Goal: Information Seeking & Learning: Check status

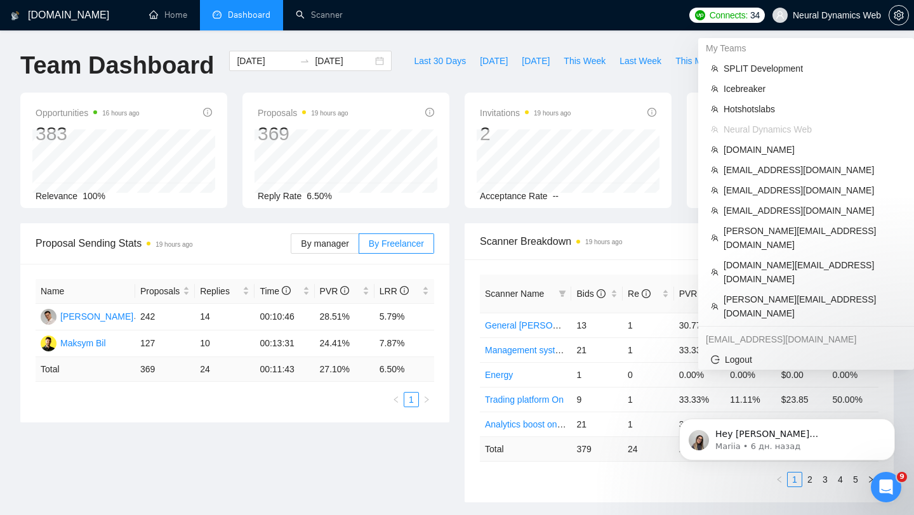
click at [820, 20] on span "Neural Dynamics Web" at bounding box center [827, 15] width 124 height 41
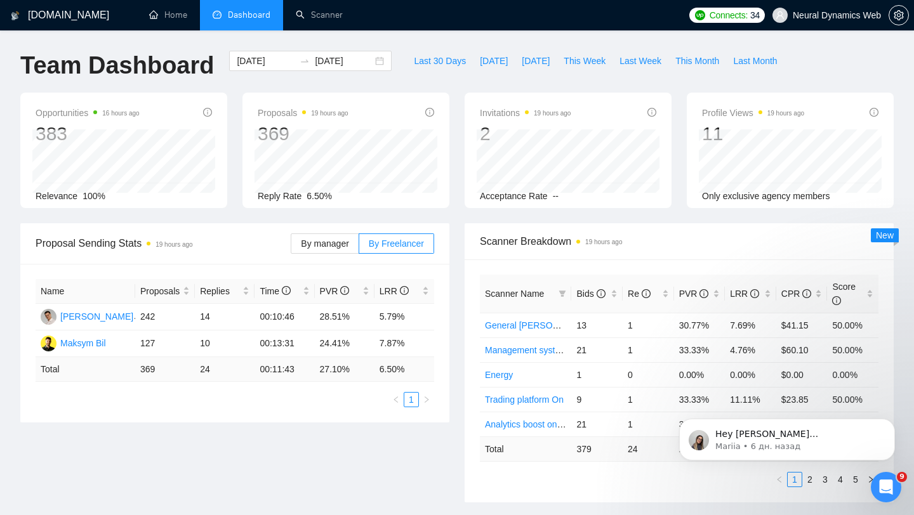
click at [835, 15] on span "Neural Dynamics Web" at bounding box center [836, 15] width 88 height 0
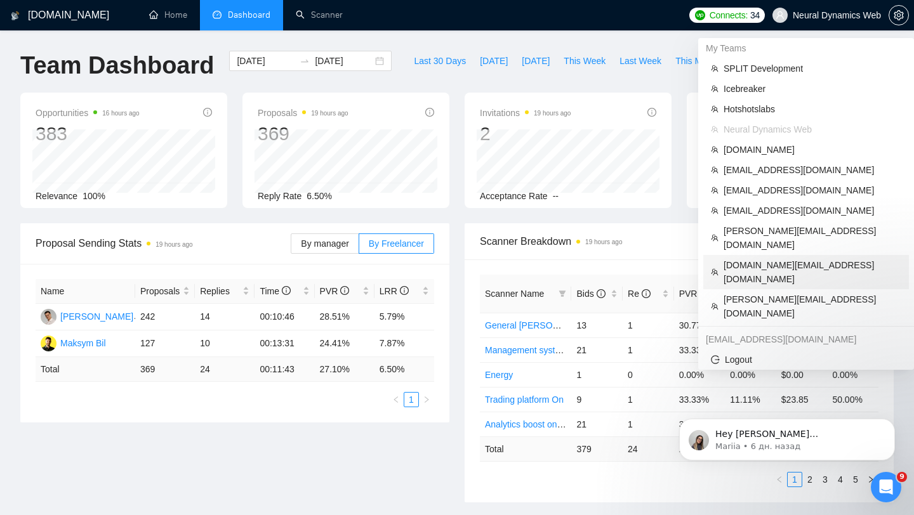
click at [782, 258] on span "[DOMAIN_NAME][EMAIL_ADDRESS][DOMAIN_NAME]" at bounding box center [812, 272] width 178 height 28
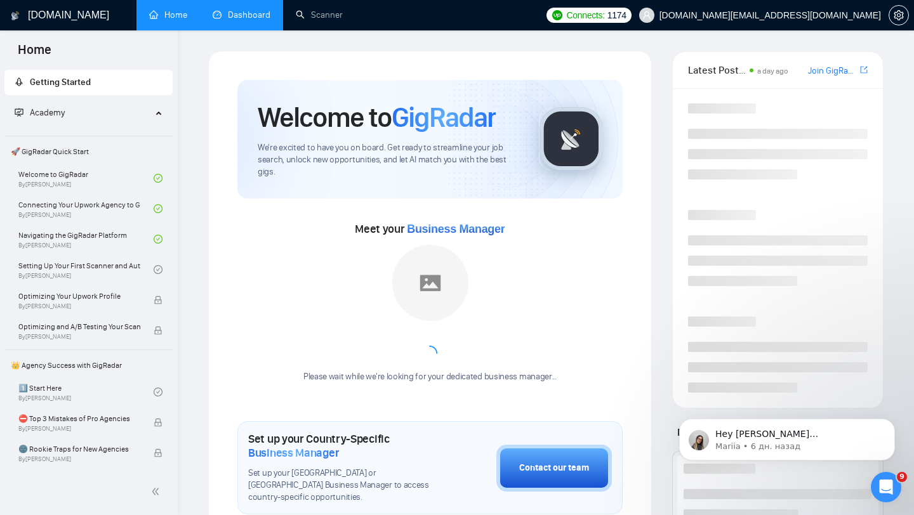
click at [220, 18] on link "Dashboard" at bounding box center [242, 15] width 58 height 11
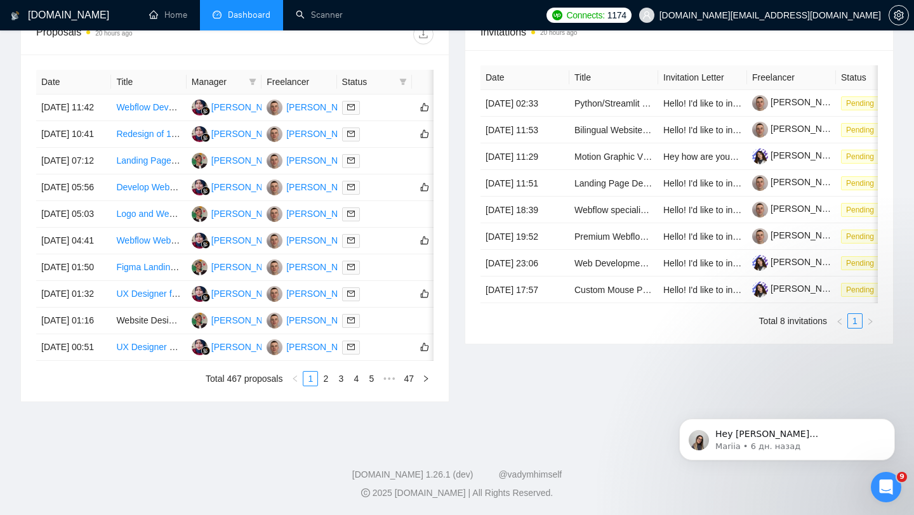
scroll to position [378, 0]
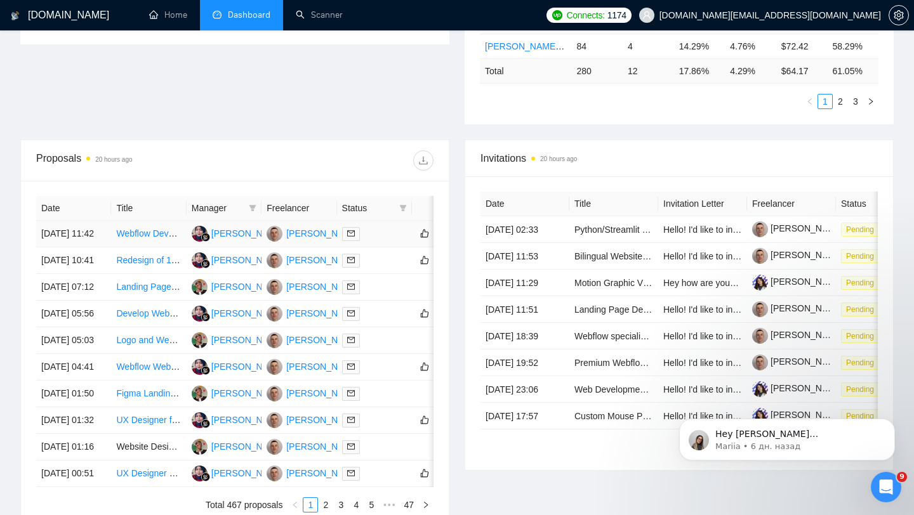
click at [395, 247] on td at bounding box center [374, 234] width 75 height 27
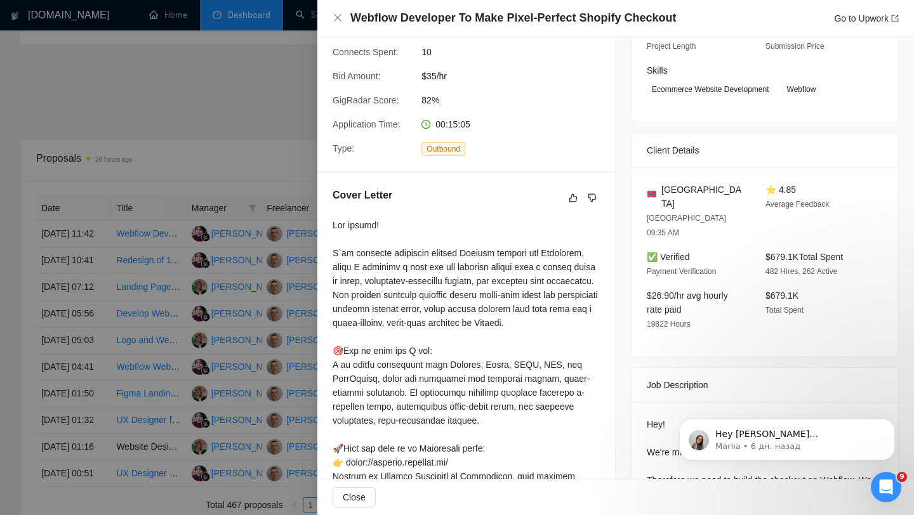
scroll to position [250, 0]
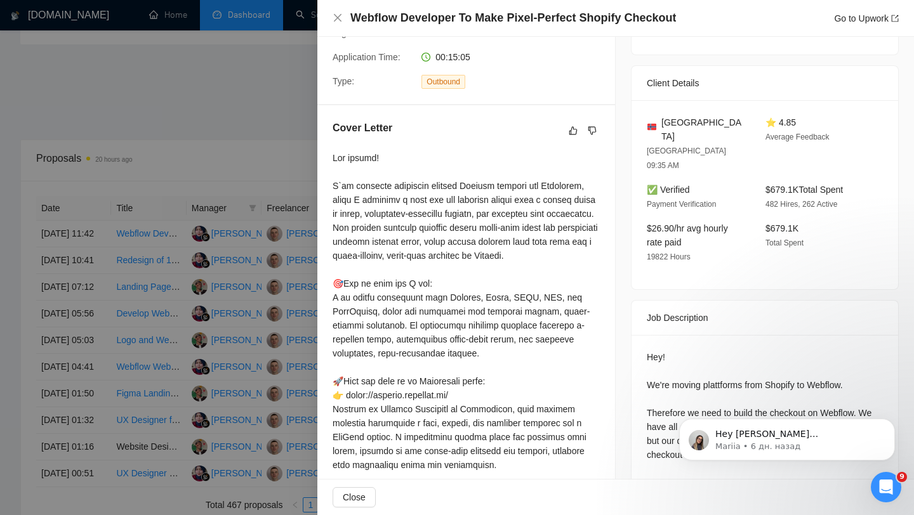
click at [327, 185] on div "Cover Letter" at bounding box center [466, 445] width 298 height 680
drag, startPoint x: 327, startPoint y: 185, endPoint x: 498, endPoint y: 190, distance: 171.4
click at [498, 190] on div "Cover Letter" at bounding box center [466, 445] width 298 height 680
click at [549, 185] on div at bounding box center [465, 458] width 267 height 614
drag, startPoint x: 529, startPoint y: 184, endPoint x: 584, endPoint y: 183, distance: 55.8
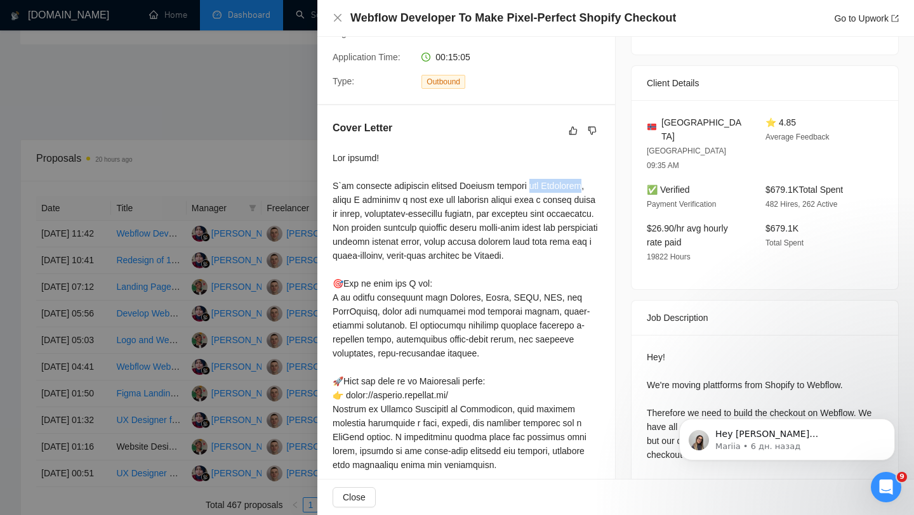
click at [584, 183] on div at bounding box center [465, 458] width 267 height 614
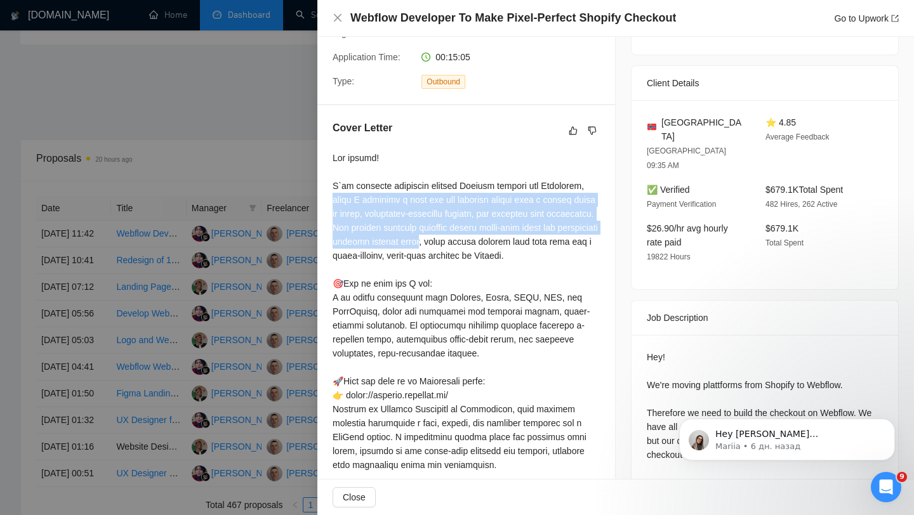
drag, startPoint x: 331, startPoint y: 197, endPoint x: 518, endPoint y: 245, distance: 192.5
click at [518, 245] on div "Cover Letter" at bounding box center [466, 445] width 298 height 680
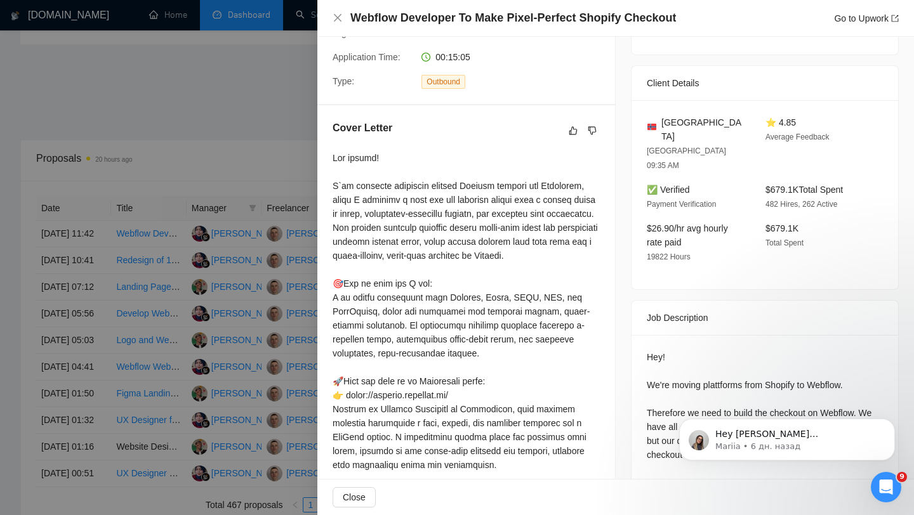
click at [435, 261] on div at bounding box center [465, 458] width 267 height 614
drag, startPoint x: 521, startPoint y: 238, endPoint x: 488, endPoint y: 278, distance: 51.8
click at [487, 278] on div at bounding box center [465, 458] width 267 height 614
click at [397, 274] on div at bounding box center [465, 458] width 267 height 614
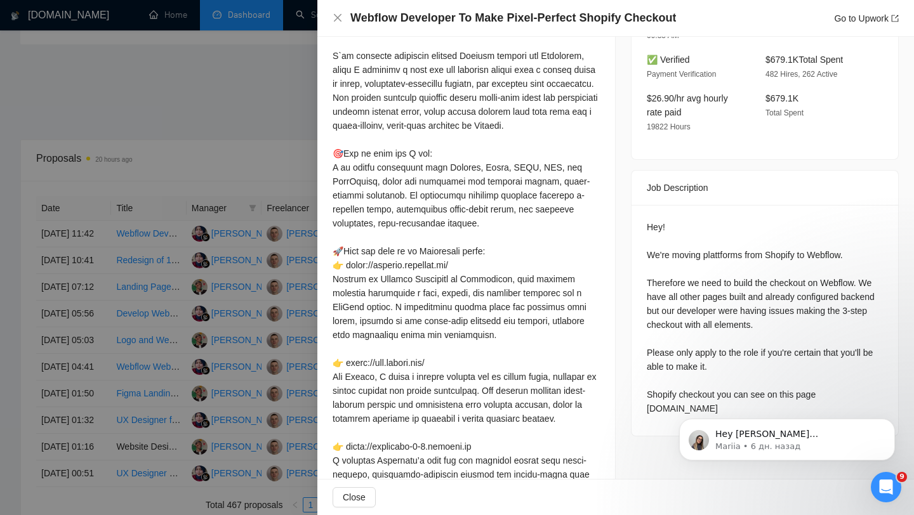
scroll to position [382, 0]
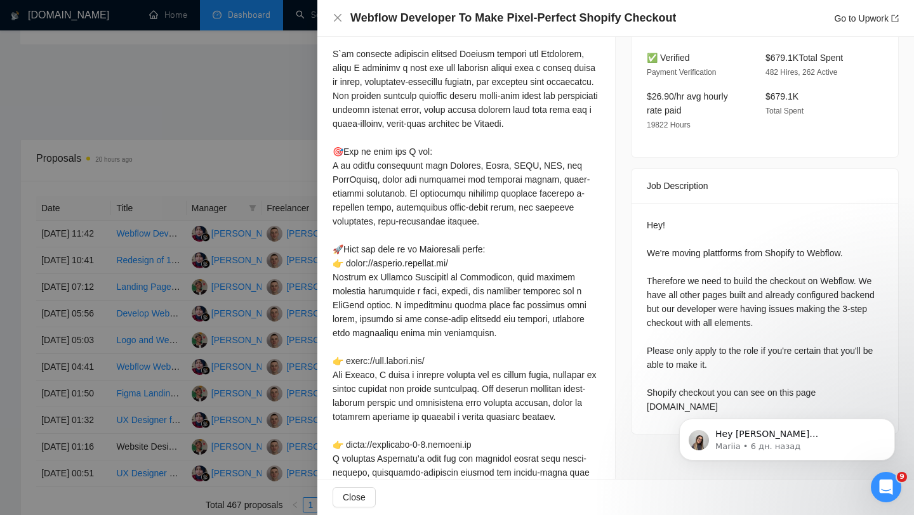
drag, startPoint x: 331, startPoint y: 168, endPoint x: 406, endPoint y: 185, distance: 76.8
click at [406, 185] on div "Cover Letter" at bounding box center [466, 313] width 298 height 680
click at [342, 168] on div at bounding box center [465, 326] width 267 height 614
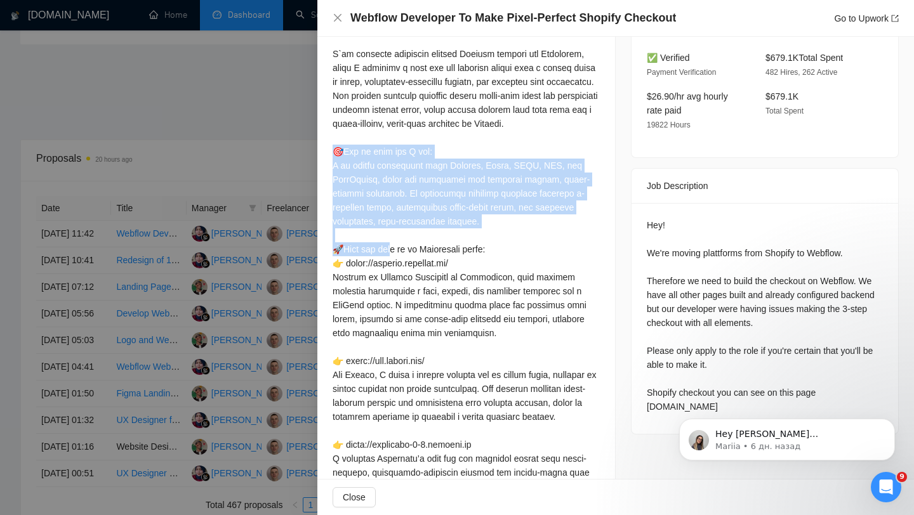
drag, startPoint x: 334, startPoint y: 165, endPoint x: 487, endPoint y: 229, distance: 165.8
click at [487, 230] on div at bounding box center [465, 326] width 267 height 614
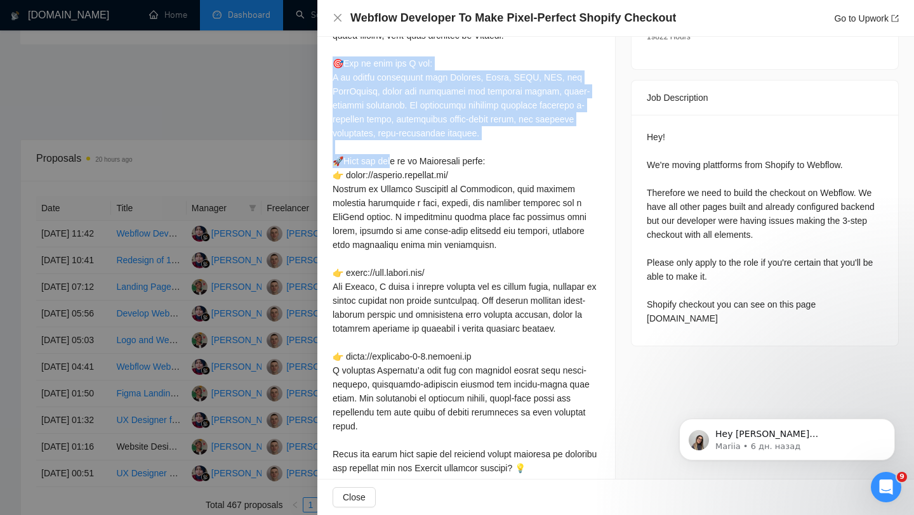
scroll to position [471, 0]
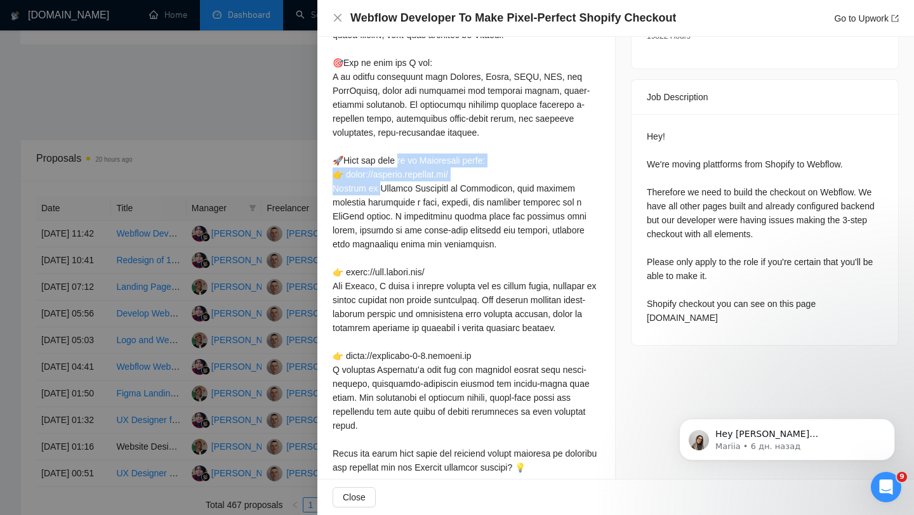
drag, startPoint x: 336, startPoint y: 171, endPoint x: 499, endPoint y: 171, distance: 162.4
click at [499, 172] on div at bounding box center [465, 237] width 267 height 614
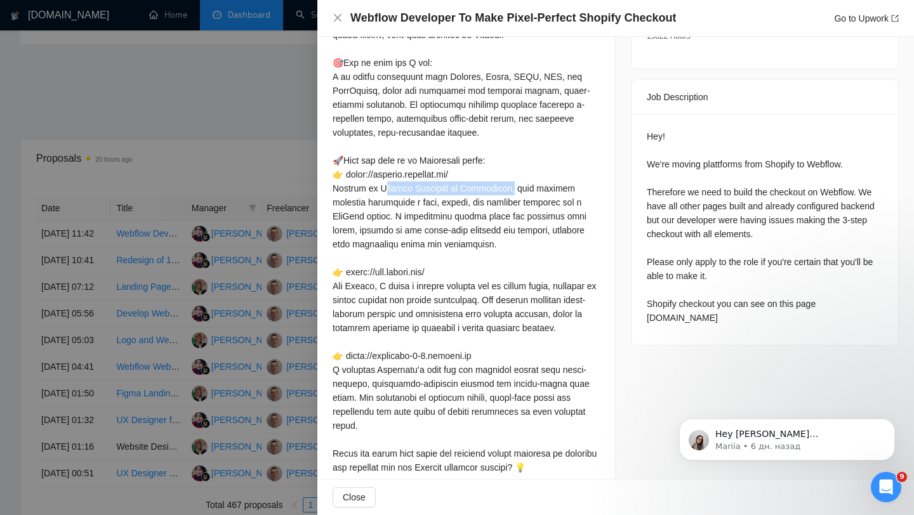
drag, startPoint x: 331, startPoint y: 188, endPoint x: 484, endPoint y: 187, distance: 153.6
click at [484, 187] on div "Cover Letter" at bounding box center [466, 225] width 298 height 680
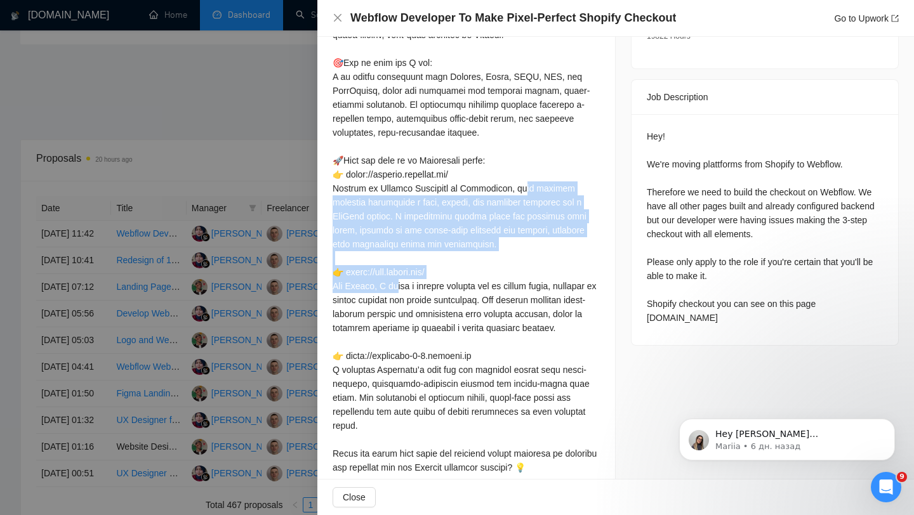
drag, startPoint x: 331, startPoint y: 203, endPoint x: 498, endPoint y: 269, distance: 180.0
click at [498, 269] on div "Cover Letter" at bounding box center [466, 225] width 298 height 680
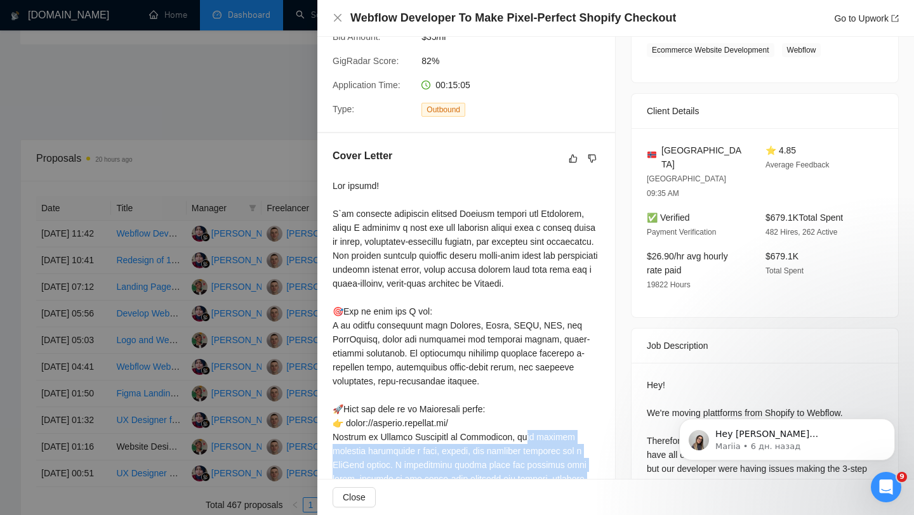
scroll to position [216, 0]
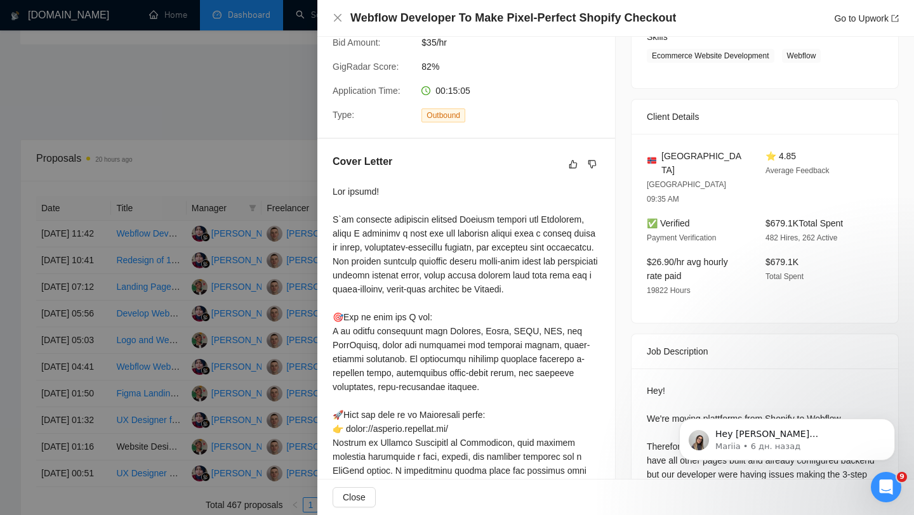
click at [380, 238] on div at bounding box center [465, 492] width 267 height 614
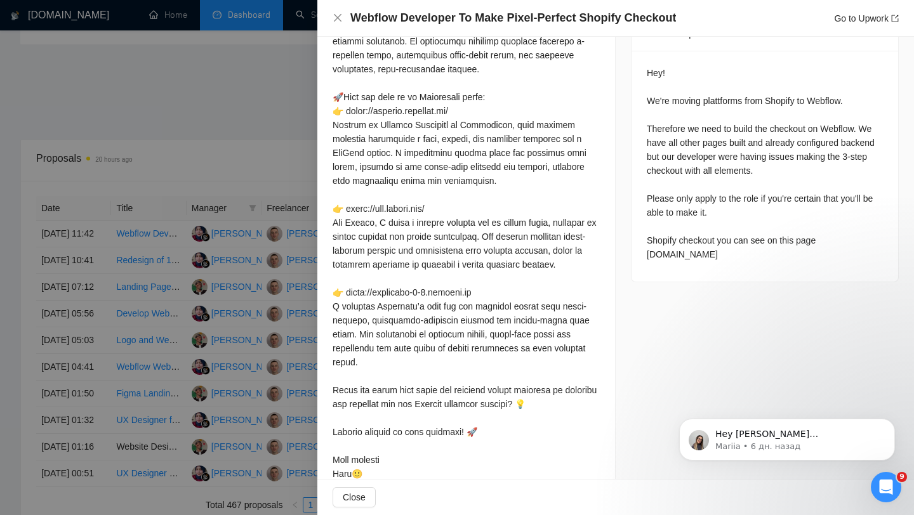
scroll to position [570, 0]
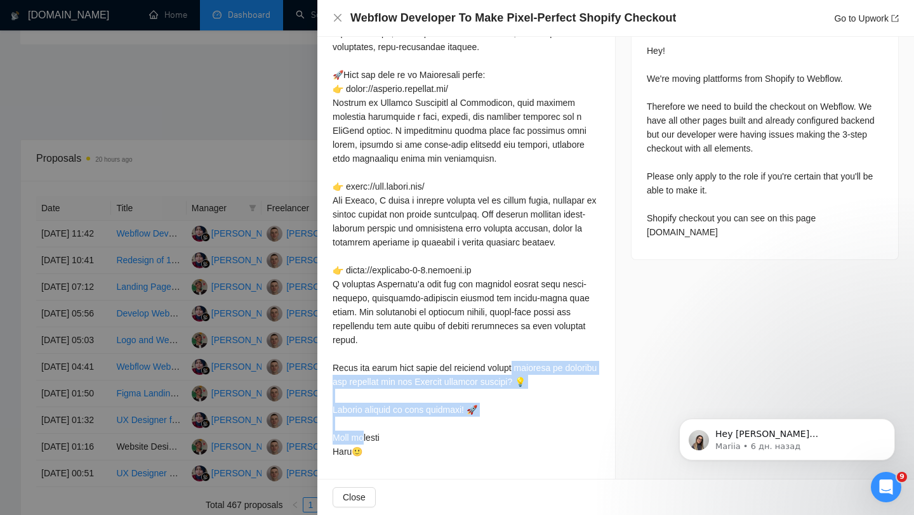
drag, startPoint x: 329, startPoint y: 365, endPoint x: 582, endPoint y: 393, distance: 254.1
click at [582, 393] on div "Cover Letter" at bounding box center [466, 139] width 298 height 680
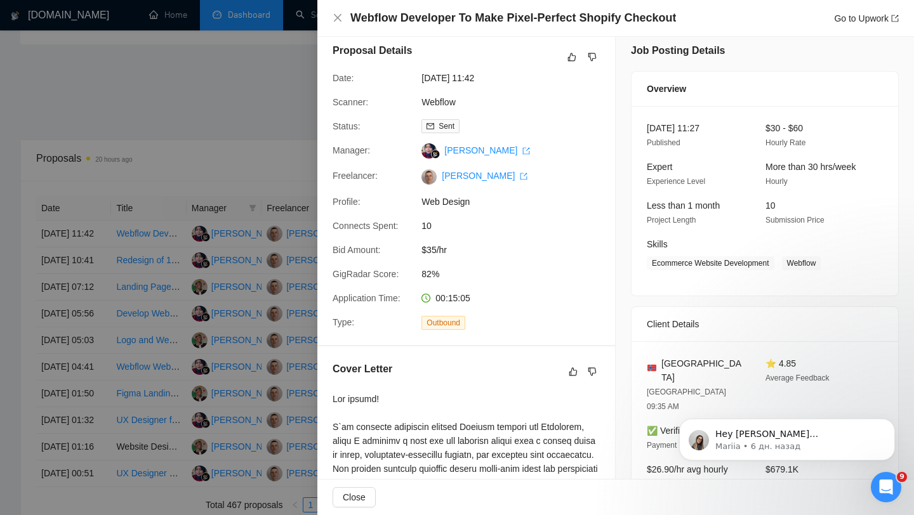
scroll to position [0, 0]
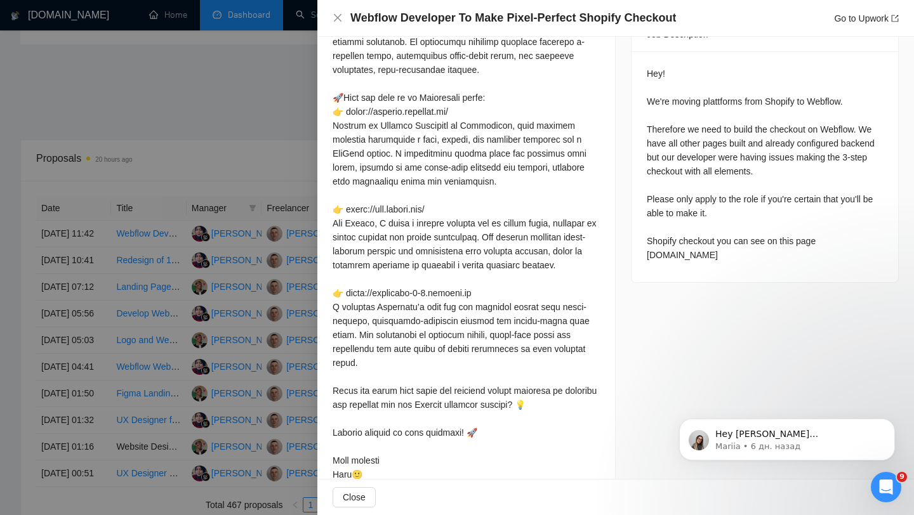
scroll to position [570, 0]
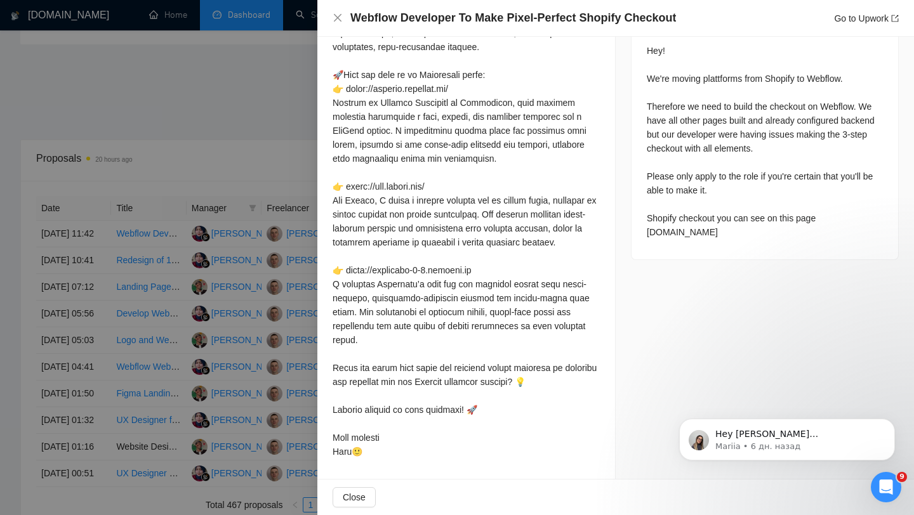
drag, startPoint x: 331, startPoint y: 181, endPoint x: 398, endPoint y: 451, distance: 278.5
click at [398, 451] on div "Cover Letter" at bounding box center [466, 139] width 298 height 680
click at [426, 306] on div at bounding box center [465, 152] width 267 height 614
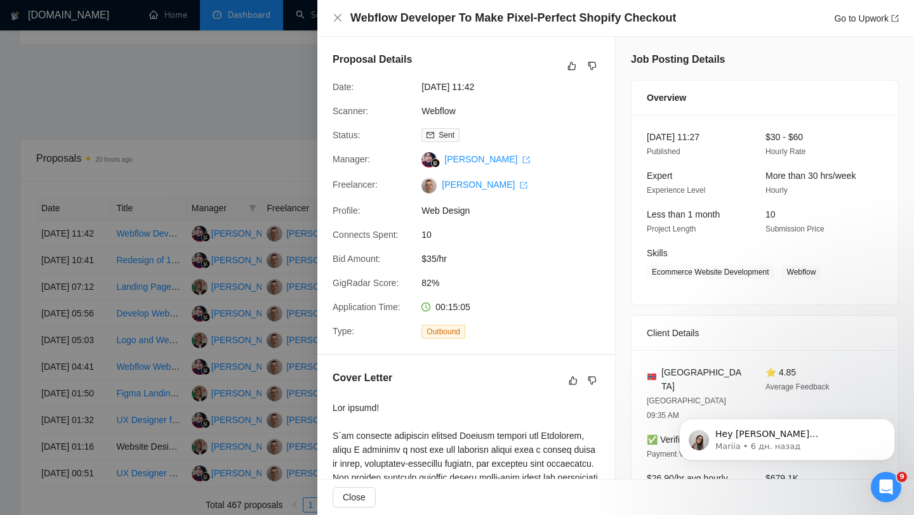
click at [249, 150] on div at bounding box center [457, 257] width 914 height 515
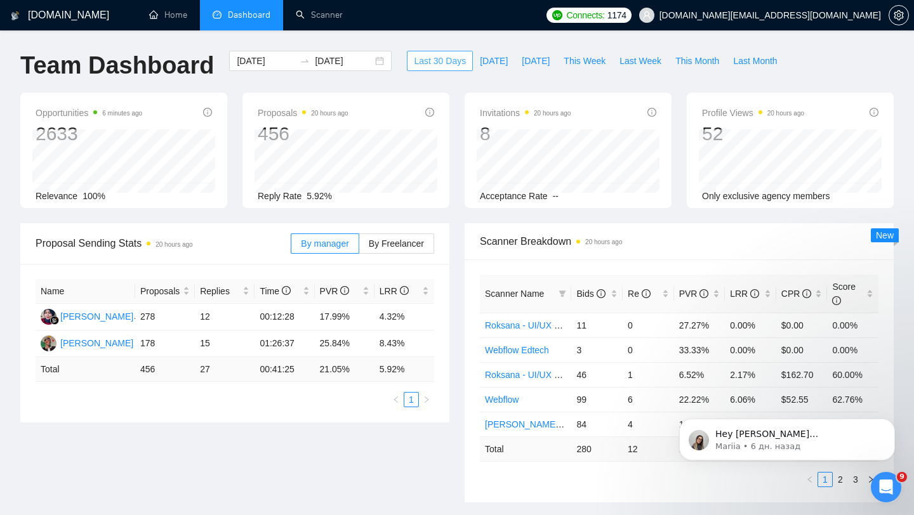
click at [424, 56] on span "Last 30 Days" at bounding box center [440, 61] width 52 height 14
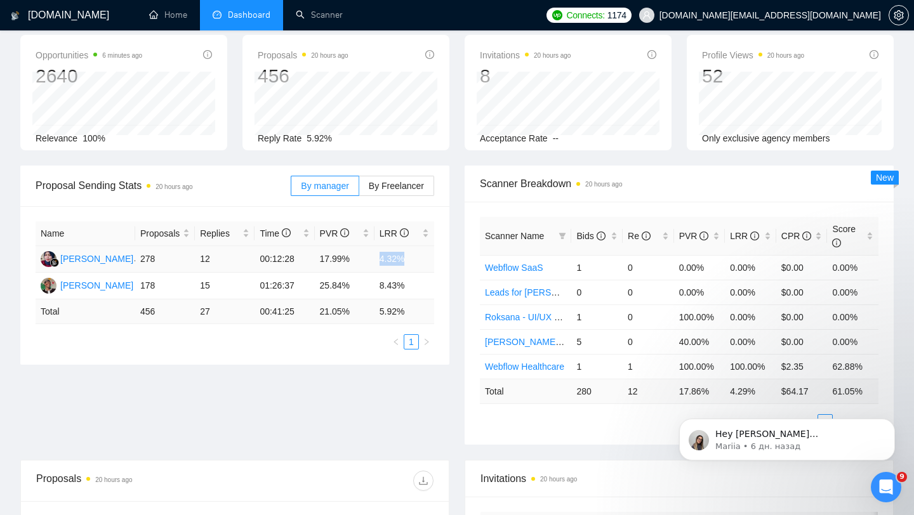
drag, startPoint x: 375, startPoint y: 259, endPoint x: 416, endPoint y: 259, distance: 41.2
click at [416, 259] on td "4.32%" at bounding box center [404, 259] width 60 height 27
drag, startPoint x: 376, startPoint y: 286, endPoint x: 421, endPoint y: 280, distance: 46.0
click at [421, 280] on td "8.43%" at bounding box center [404, 286] width 60 height 27
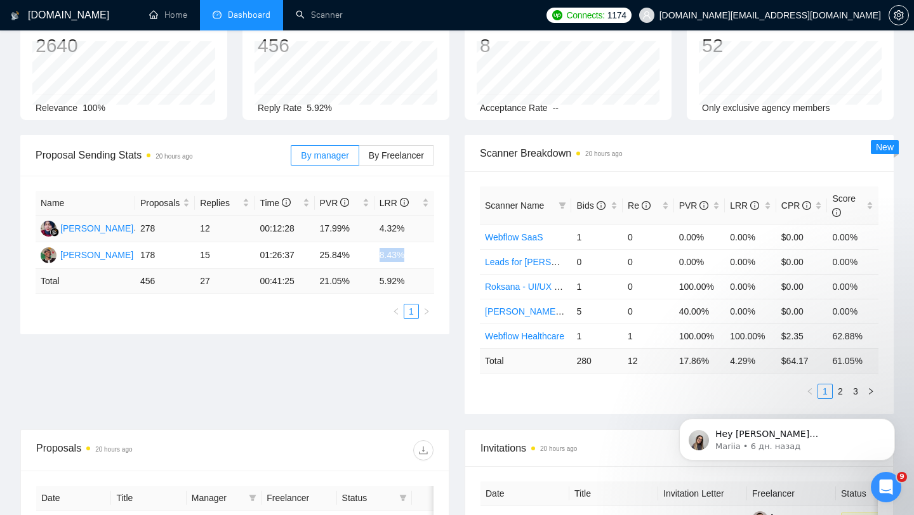
scroll to position [95, 0]
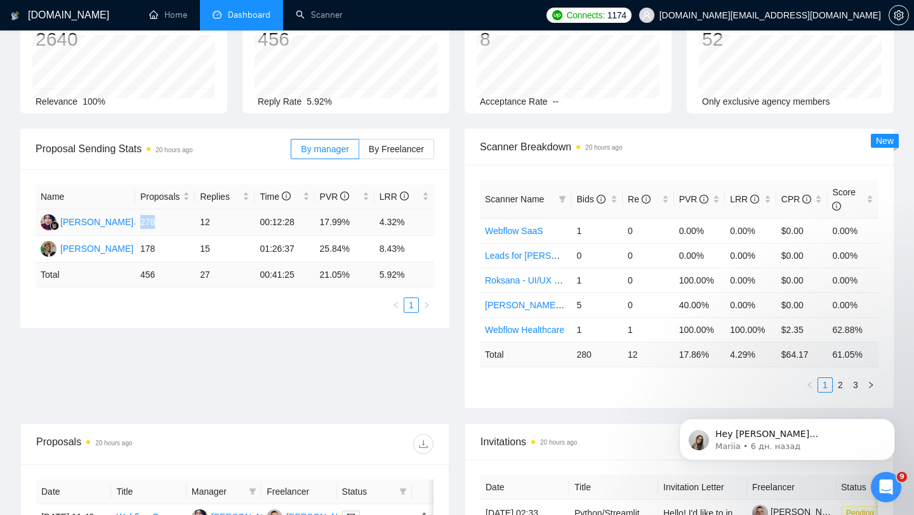
drag, startPoint x: 137, startPoint y: 222, endPoint x: 168, endPoint y: 220, distance: 30.5
click at [168, 221] on td "278" at bounding box center [165, 222] width 60 height 27
drag, startPoint x: 140, startPoint y: 251, endPoint x: 164, endPoint y: 251, distance: 23.5
click at [164, 251] on td "178" at bounding box center [165, 249] width 60 height 27
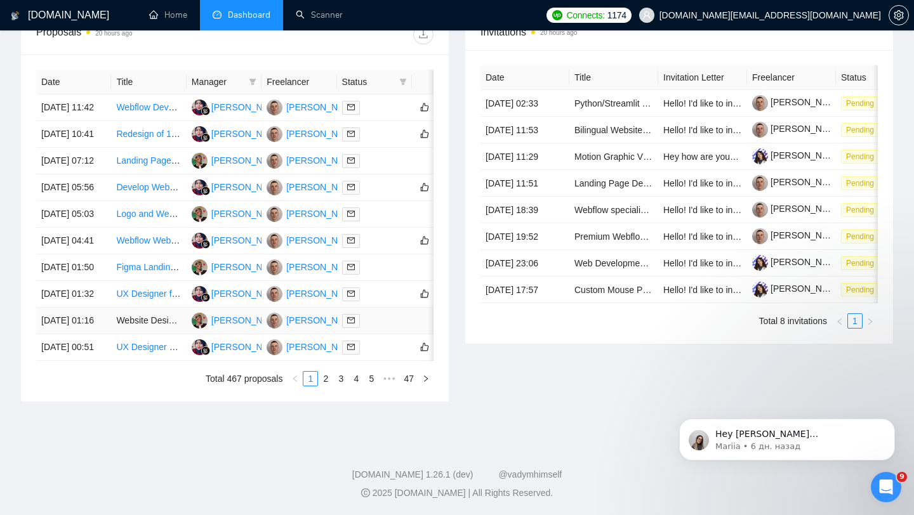
scroll to position [560, 0]
click at [379, 246] on div at bounding box center [374, 240] width 65 height 15
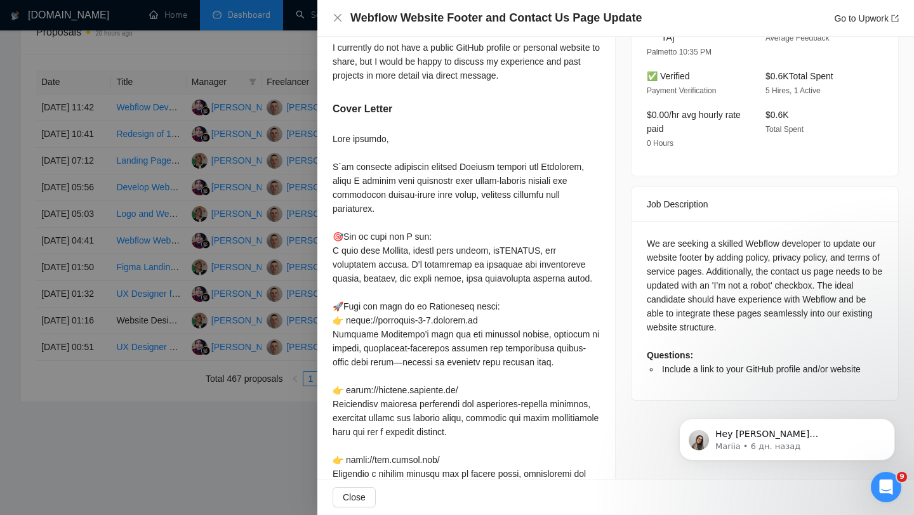
scroll to position [555, 0]
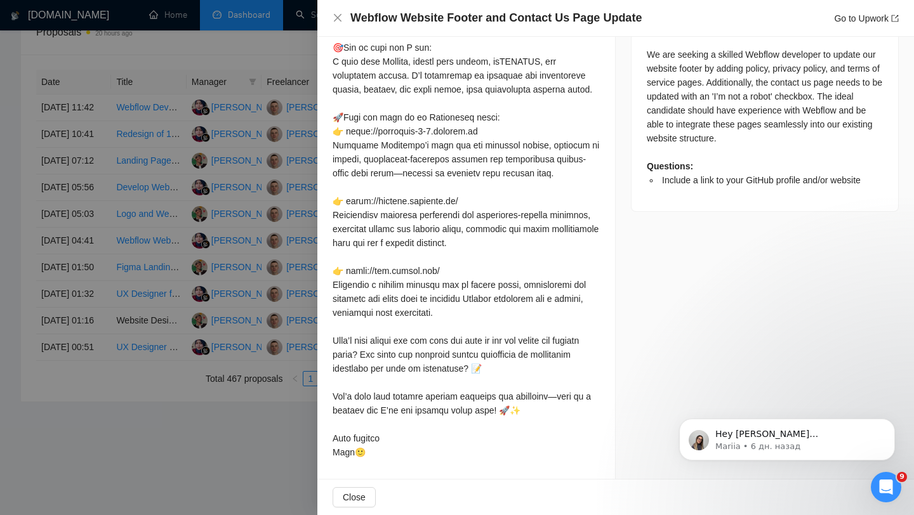
click at [254, 256] on div at bounding box center [457, 257] width 914 height 515
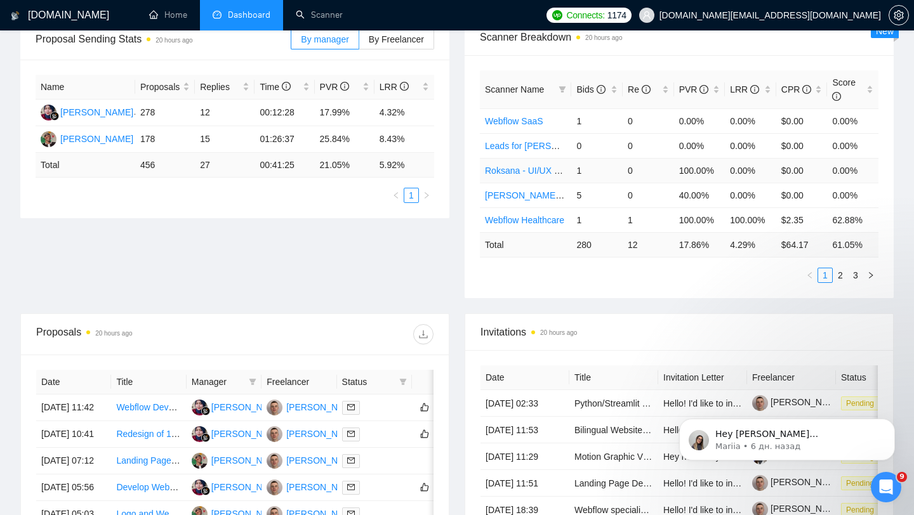
scroll to position [217, 0]
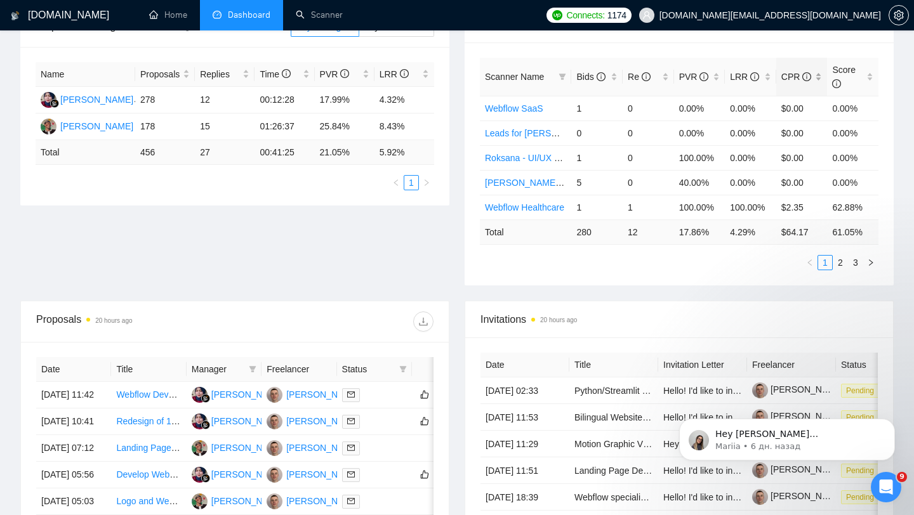
click at [815, 70] on div "CPR" at bounding box center [801, 77] width 41 height 14
click at [712, 70] on div "PVR" at bounding box center [699, 77] width 41 height 14
click at [764, 70] on div "LRR" at bounding box center [750, 77] width 41 height 14
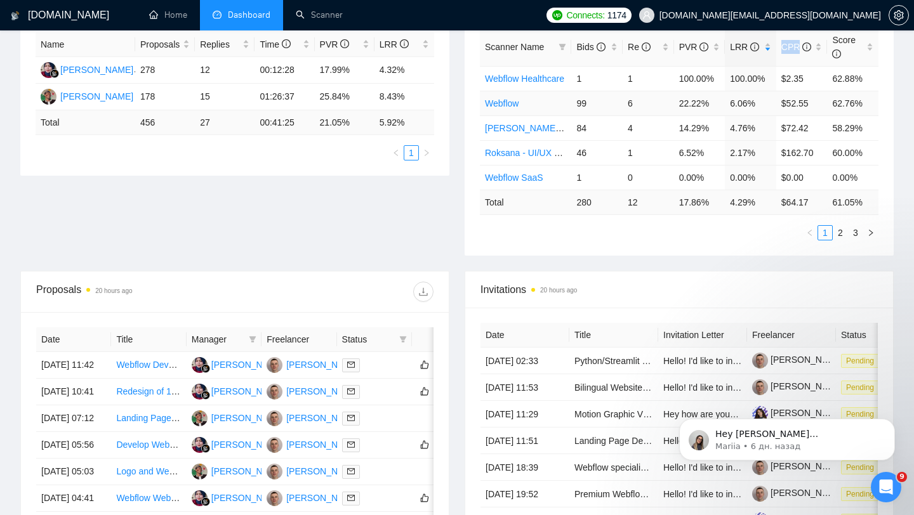
scroll to position [248, 0]
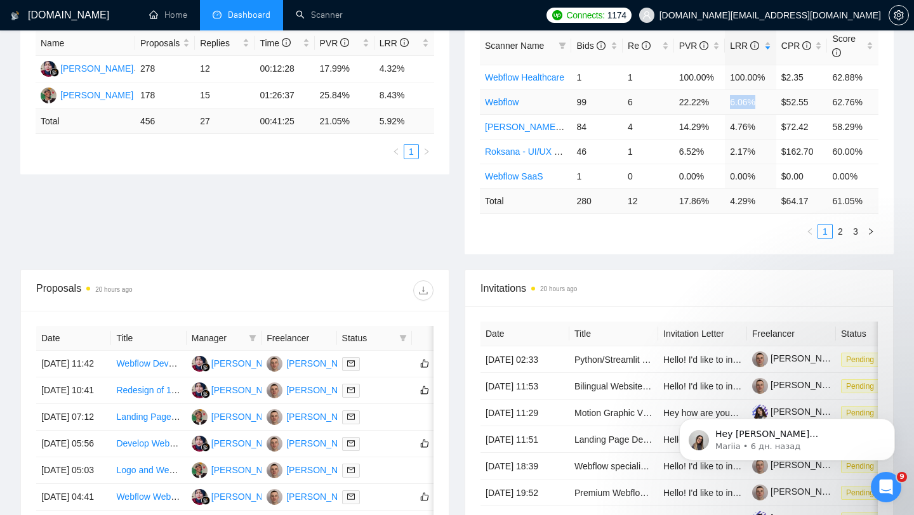
drag, startPoint x: 725, startPoint y: 103, endPoint x: 756, endPoint y: 103, distance: 31.7
click at [756, 103] on td "6.06%" at bounding box center [750, 101] width 51 height 25
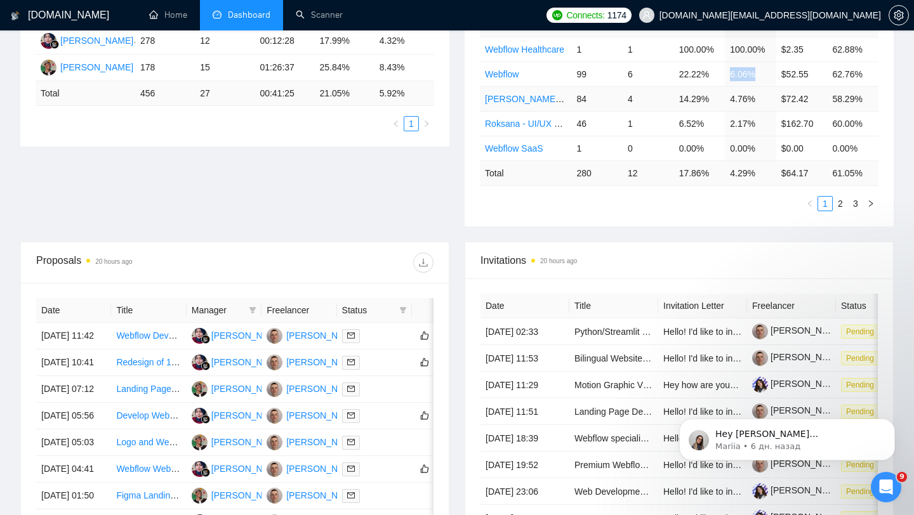
scroll to position [277, 0]
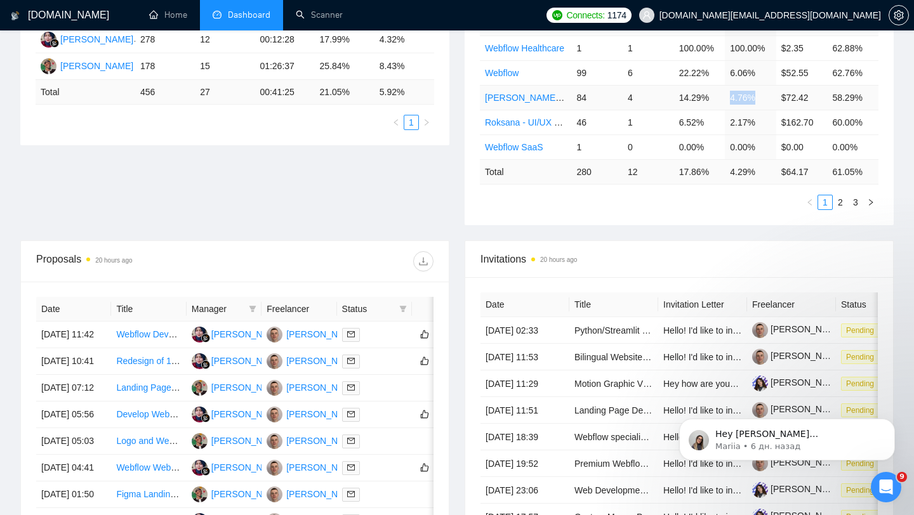
drag, startPoint x: 728, startPoint y: 100, endPoint x: 761, endPoint y: 100, distance: 33.6
click at [761, 100] on td "4.76%" at bounding box center [750, 97] width 51 height 25
drag, startPoint x: 728, startPoint y: 128, endPoint x: 775, endPoint y: 128, distance: 47.0
click at [775, 128] on tr "Roksana - UI/UX General 46 1 6.52% 2.17% $162.70 60.00%" at bounding box center [679, 122] width 398 height 25
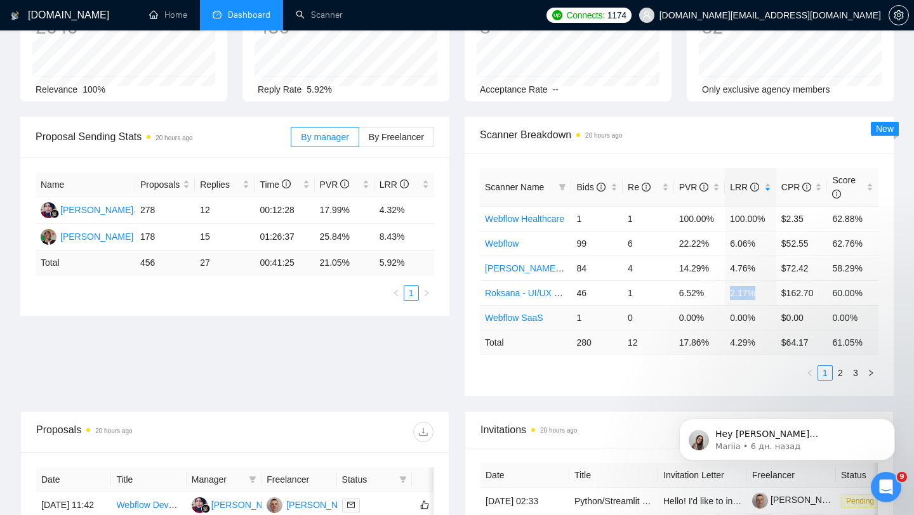
scroll to position [80, 0]
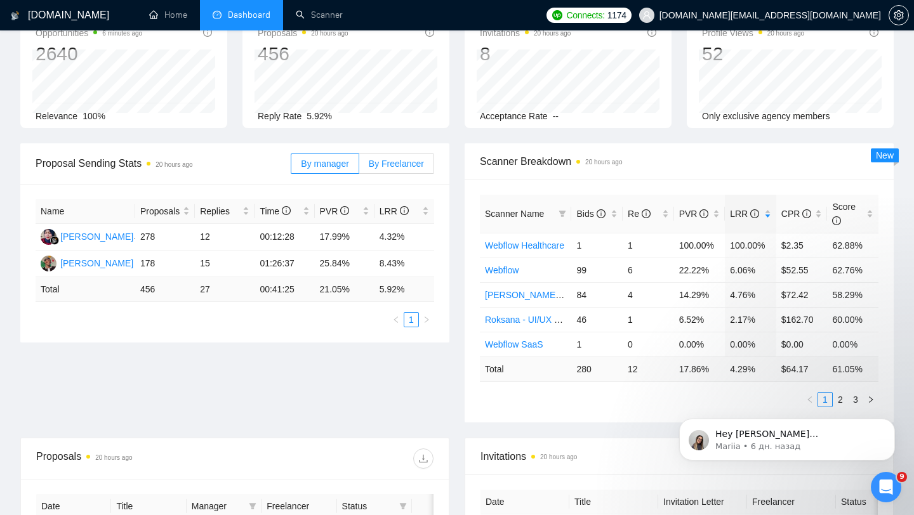
click at [413, 171] on label "By Freelancer" at bounding box center [396, 164] width 75 height 20
click at [359, 167] on input "By Freelancer" at bounding box center [359, 167] width 0 height 0
click at [329, 174] on div "By manager By Freelancer" at bounding box center [362, 163] width 143 height 41
click at [338, 169] on label "By manager" at bounding box center [325, 164] width 68 height 20
click at [291, 167] on input "By manager" at bounding box center [291, 167] width 0 height 0
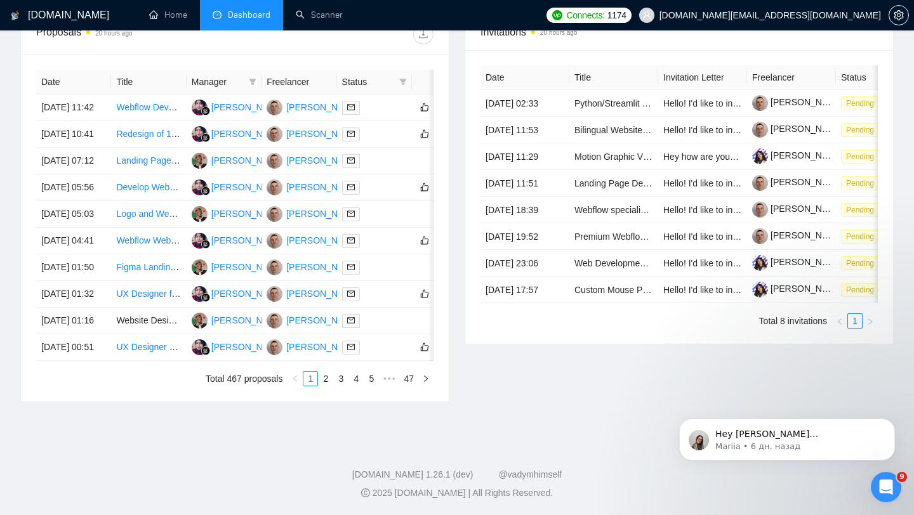
scroll to position [0, 0]
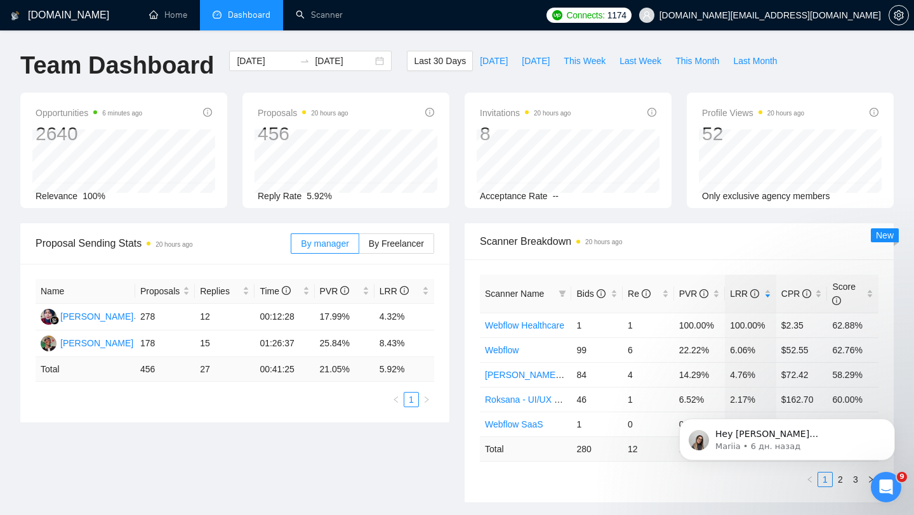
click at [219, 430] on div "Proposal Sending Stats 20 hours ago By manager By Freelancer Name Proposals Rep…" at bounding box center [457, 370] width 888 height 294
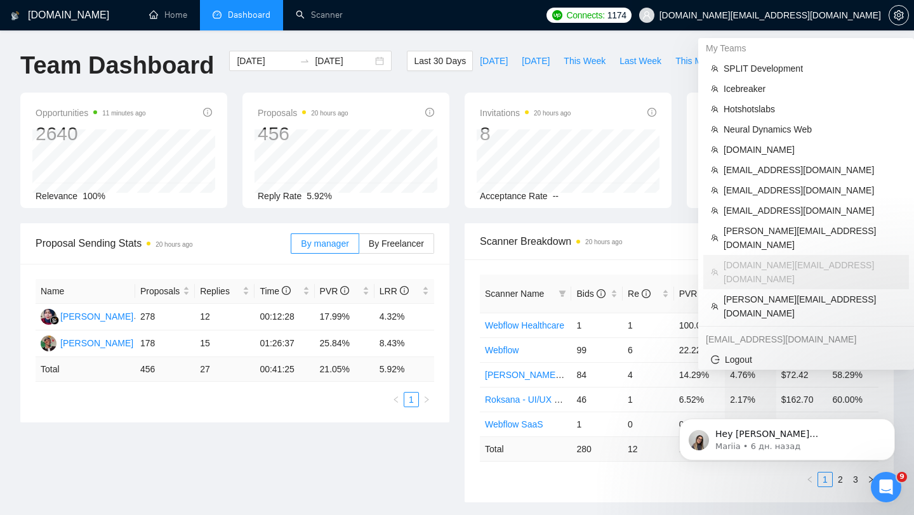
click at [815, 8] on span "[DOMAIN_NAME][EMAIL_ADDRESS][DOMAIN_NAME]" at bounding box center [759, 15] width 257 height 41
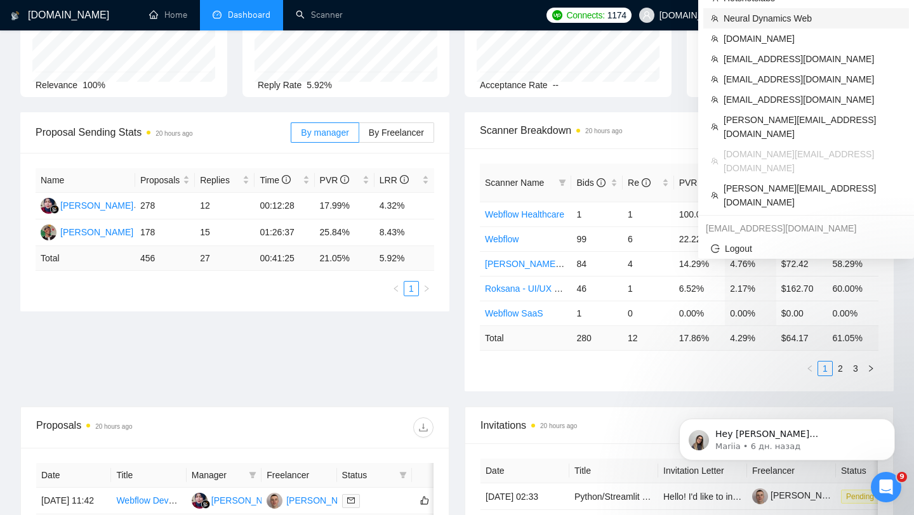
scroll to position [179, 0]
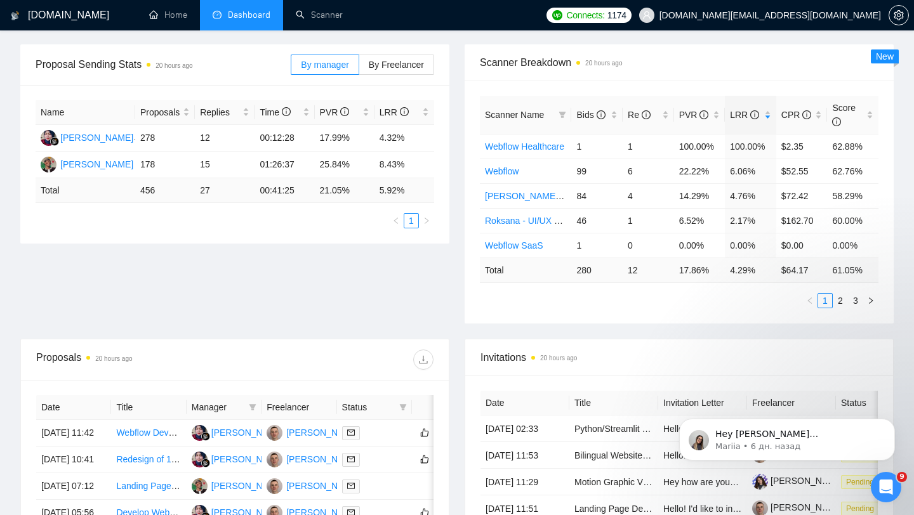
click at [207, 307] on div "Proposal Sending Stats 20 hours ago By manager By Freelancer Name Proposals Rep…" at bounding box center [457, 191] width 888 height 294
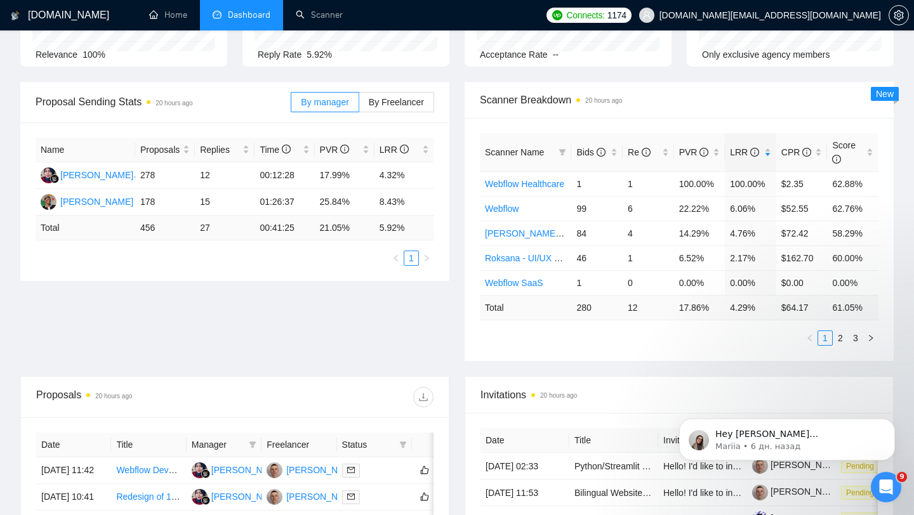
scroll to position [116, 0]
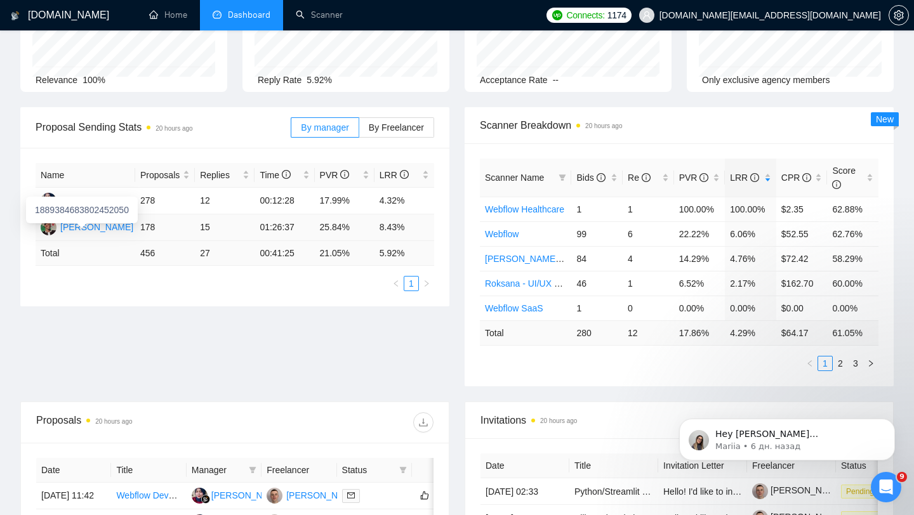
click at [91, 226] on div "[PERSON_NAME] Azuatalam" at bounding box center [118, 227] width 117 height 14
drag, startPoint x: 259, startPoint y: 227, endPoint x: 312, endPoint y: 221, distance: 53.6
click at [313, 223] on td "01:26:37" at bounding box center [284, 227] width 60 height 27
drag, startPoint x: 324, startPoint y: 228, endPoint x: 364, endPoint y: 220, distance: 40.8
click at [364, 220] on td "25.84%" at bounding box center [345, 227] width 60 height 27
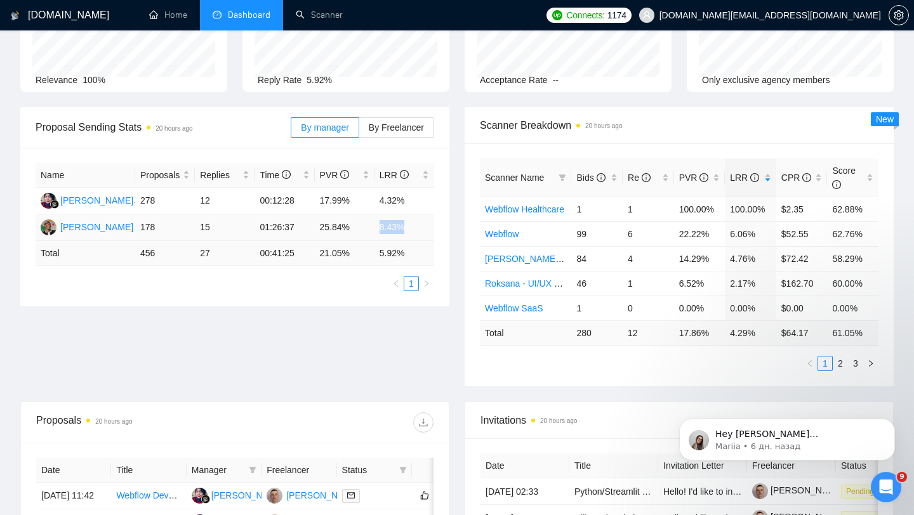
drag, startPoint x: 376, startPoint y: 225, endPoint x: 430, endPoint y: 225, distance: 53.3
click at [430, 225] on td "8.43%" at bounding box center [404, 227] width 60 height 27
